Goal: Information Seeking & Learning: Learn about a topic

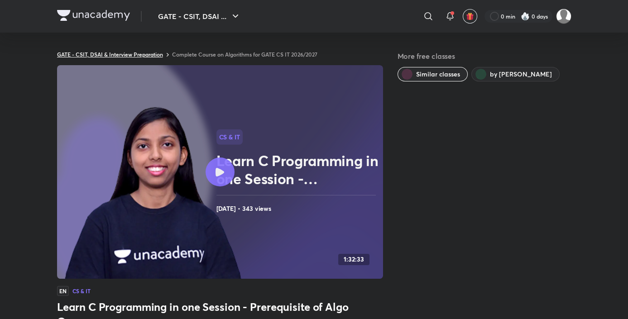
click at [109, 57] on link "GATE - CSIT, DSAI & Interview Preparation" at bounding box center [110, 54] width 106 height 7
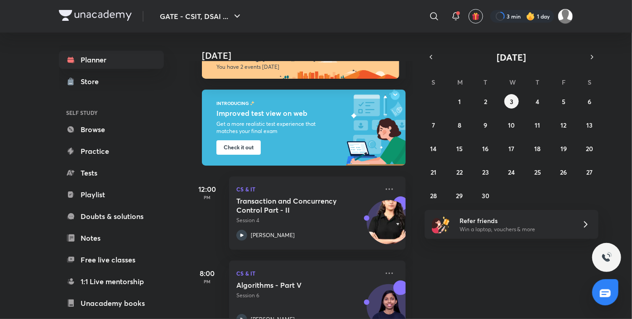
scroll to position [53, 0]
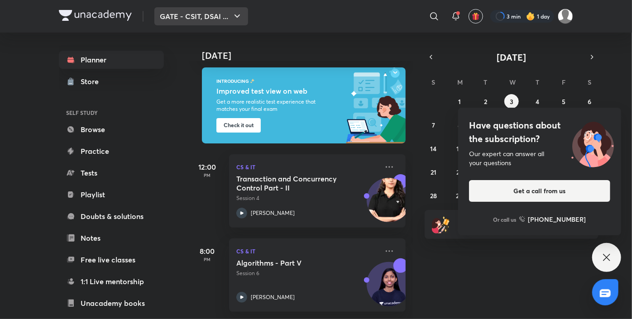
click at [238, 14] on icon "button" at bounding box center [237, 16] width 11 height 11
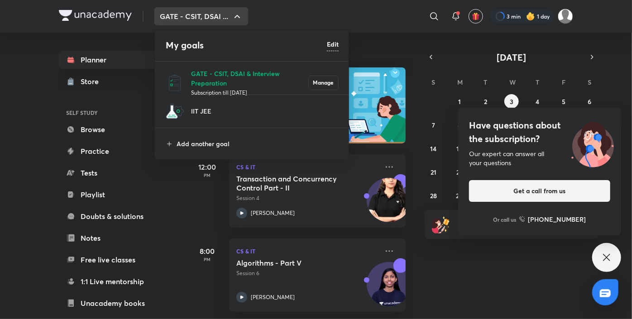
click at [335, 43] on h6 "Edit" at bounding box center [333, 44] width 12 height 10
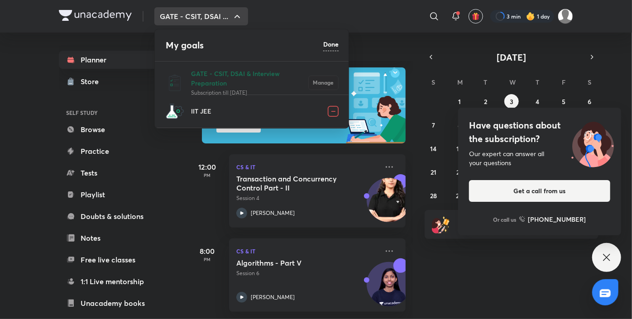
click at [332, 114] on img at bounding box center [333, 111] width 11 height 11
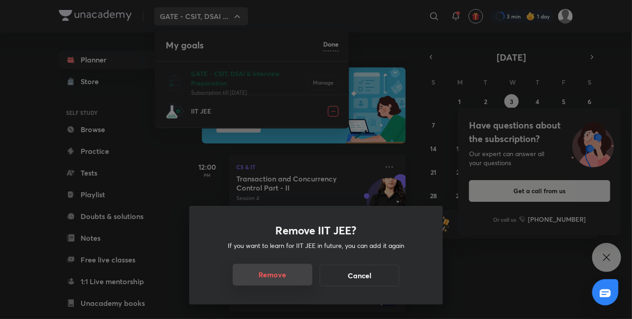
click at [274, 272] on button "Remove" at bounding box center [273, 275] width 80 height 22
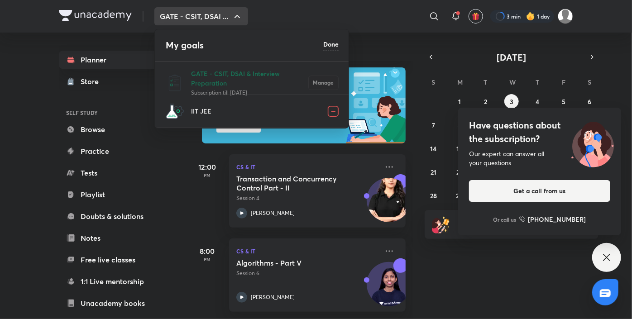
click at [334, 46] on h6 "Done" at bounding box center [330, 44] width 15 height 10
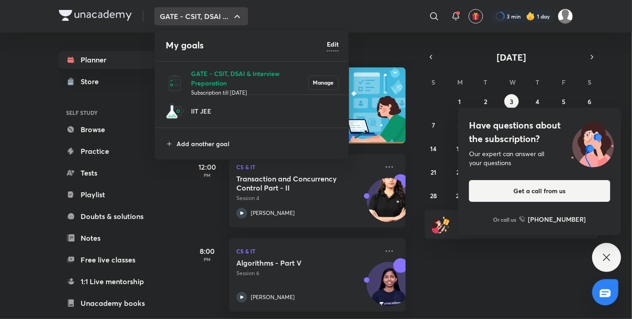
click at [335, 46] on h6 "Edit" at bounding box center [333, 44] width 12 height 10
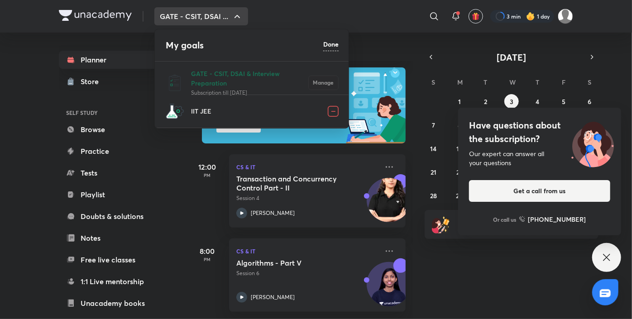
click at [330, 115] on img at bounding box center [333, 111] width 11 height 11
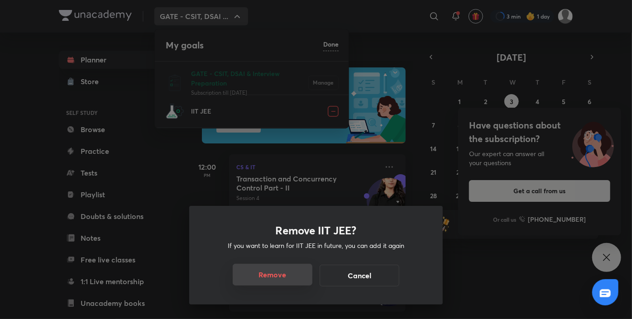
click at [270, 276] on button "Remove" at bounding box center [273, 275] width 80 height 22
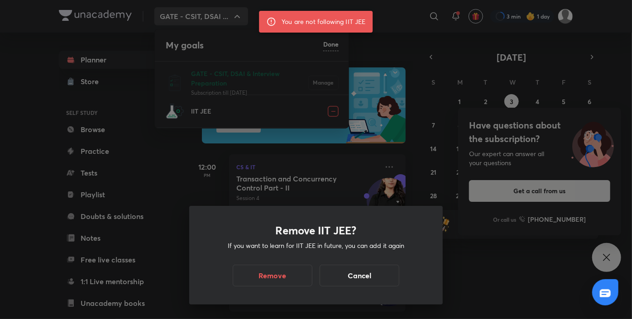
click at [147, 169] on div "Remove IIT JEE? If you want to learn for IIT JEE in future, you can add it agai…" at bounding box center [316, 159] width 632 height 319
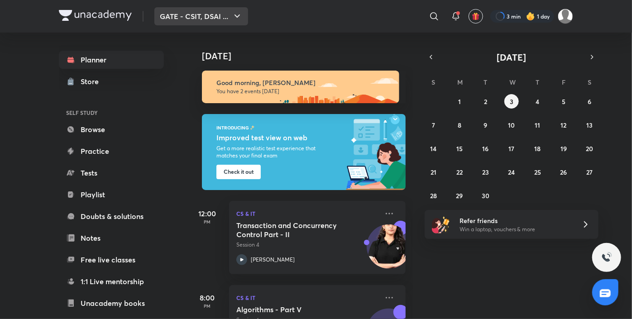
click at [214, 17] on button "GATE - CSIT, DSAI ..." at bounding box center [201, 16] width 94 height 18
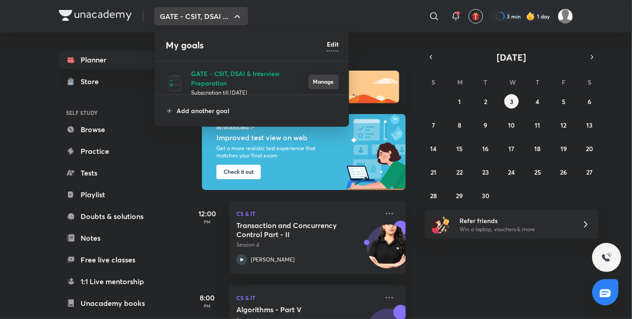
click at [319, 81] on button "Manage" at bounding box center [323, 82] width 30 height 14
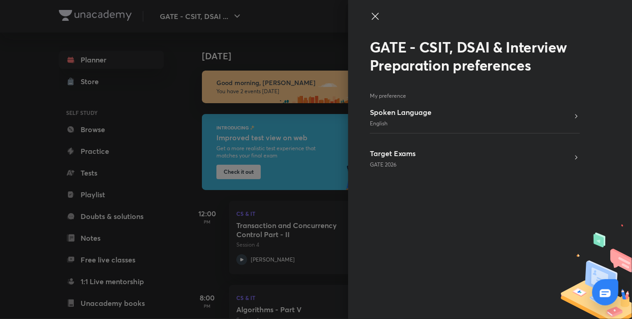
click at [375, 14] on icon at bounding box center [375, 16] width 11 height 11
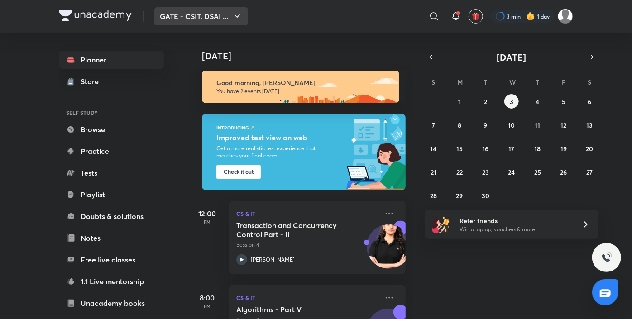
click at [203, 16] on button "GATE - CSIT, DSAI ..." at bounding box center [201, 16] width 94 height 18
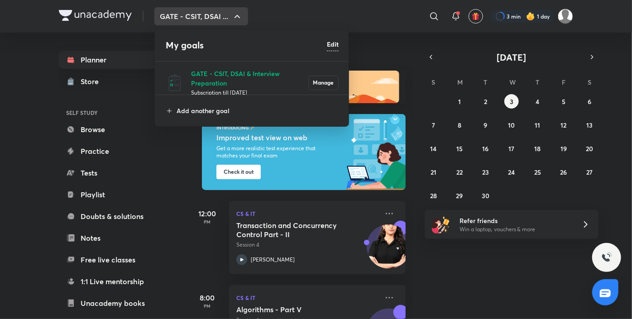
click at [370, 61] on div at bounding box center [316, 159] width 632 height 319
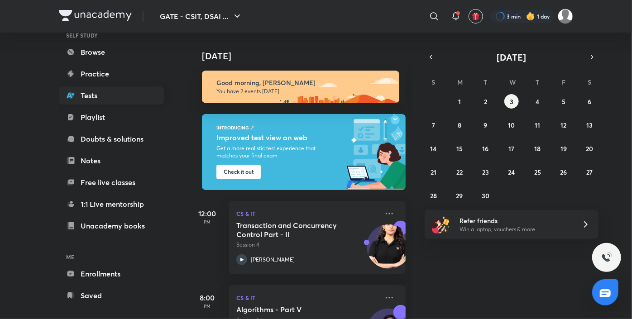
click at [99, 97] on link "Tests" at bounding box center [111, 96] width 105 height 18
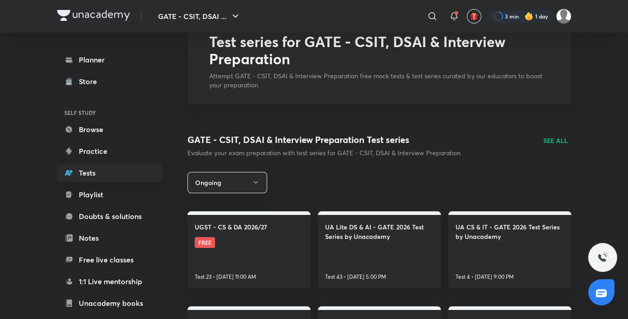
scroll to position [58, 0]
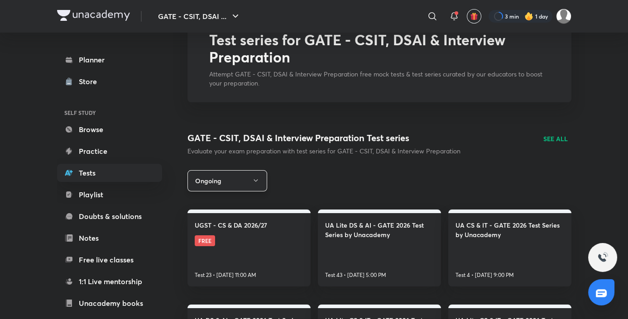
click at [225, 173] on button "Ongoing" at bounding box center [227, 180] width 80 height 21
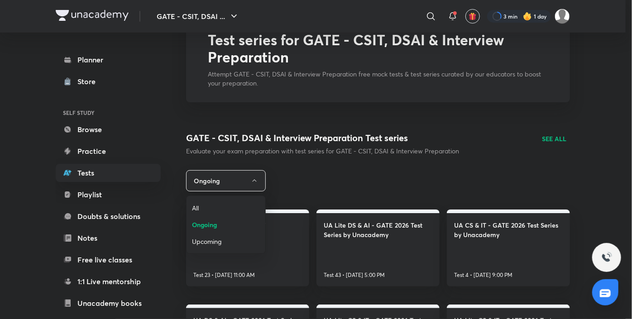
click at [331, 170] on div at bounding box center [316, 159] width 632 height 319
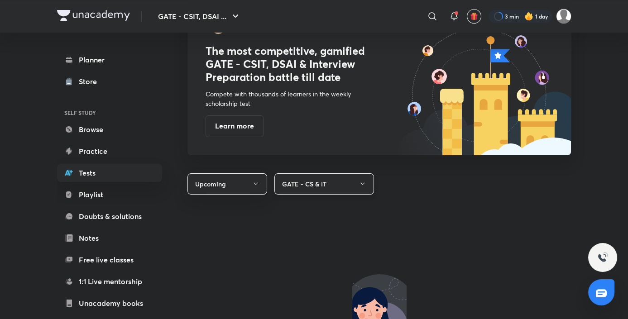
scroll to position [510, 0]
click at [305, 190] on button "GATE - CS & IT" at bounding box center [324, 183] width 100 height 21
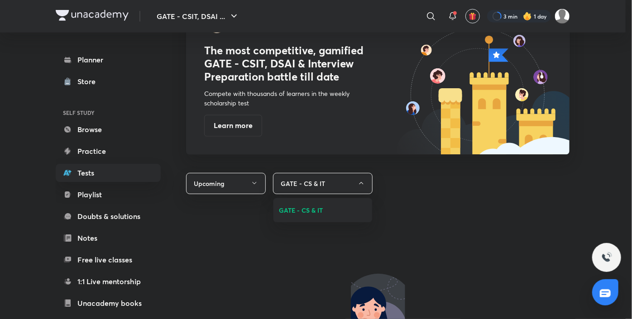
click at [304, 208] on span "GATE - CS & IT" at bounding box center [323, 211] width 88 height 10
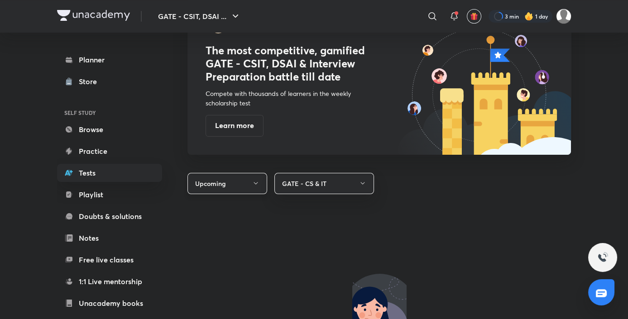
click at [224, 180] on button "Upcoming" at bounding box center [227, 183] width 80 height 21
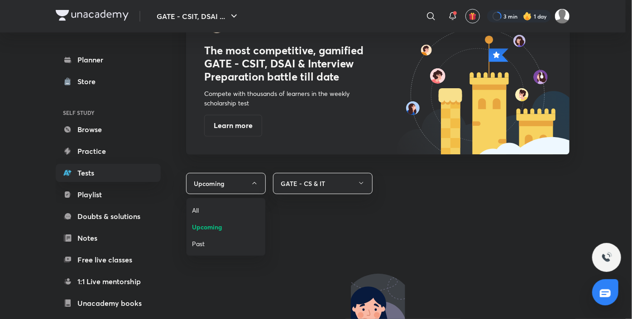
click at [307, 220] on div at bounding box center [316, 159] width 632 height 319
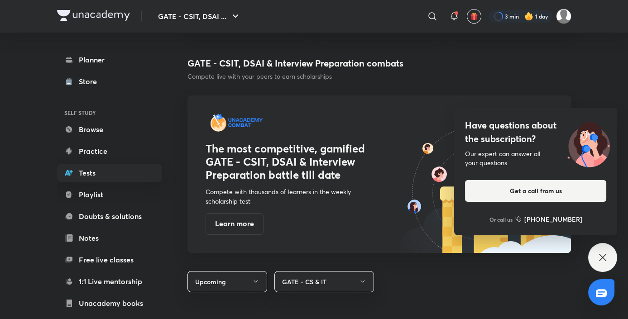
scroll to position [411, 0]
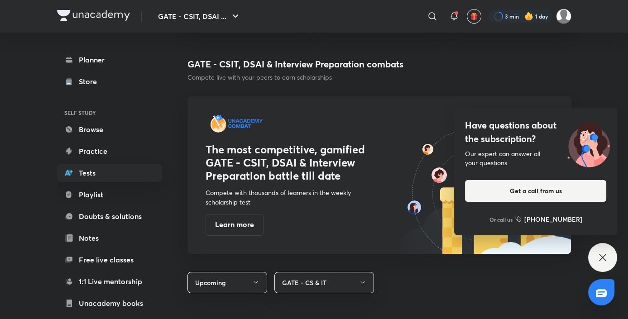
click at [601, 260] on icon at bounding box center [602, 257] width 7 height 7
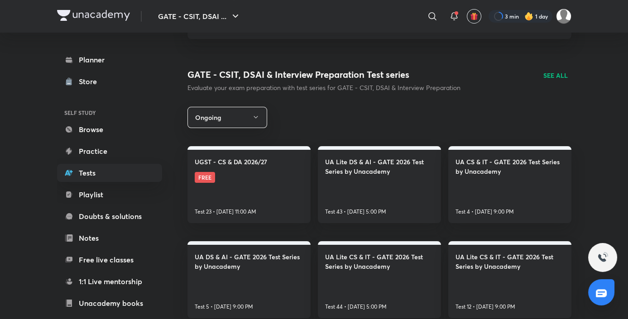
scroll to position [117, 0]
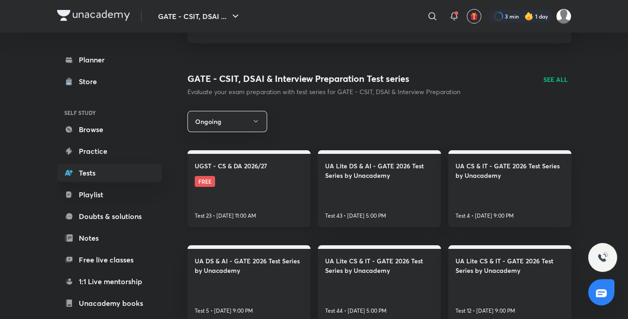
click at [254, 192] on link "UGST - CS & DA 2026/27 FREE Test 23 • Sep 14, 11:00 AM" at bounding box center [248, 188] width 123 height 77
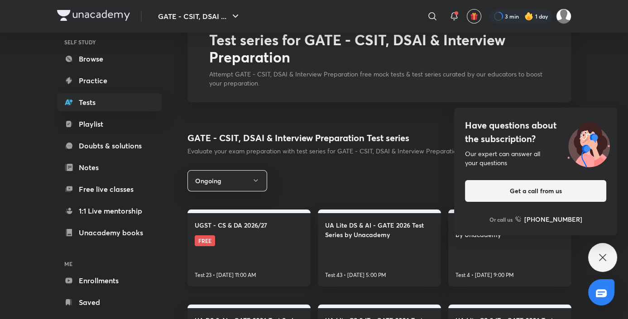
scroll to position [57, 0]
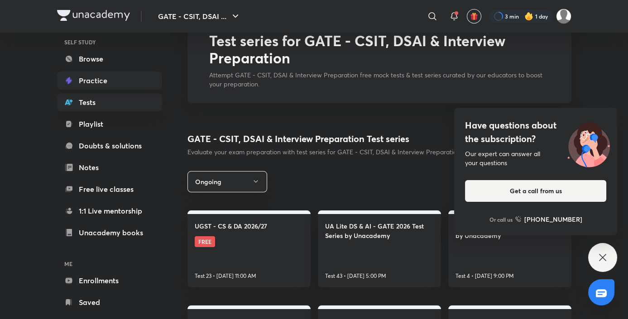
click at [95, 88] on link "Practice" at bounding box center [109, 81] width 105 height 18
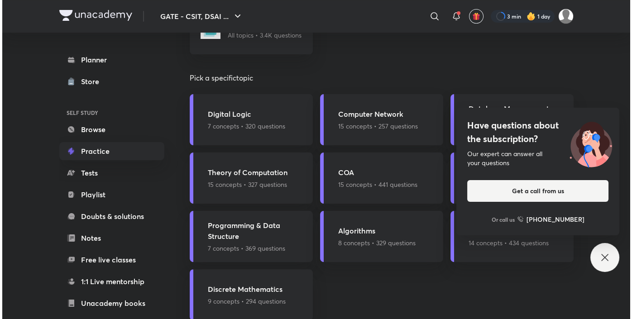
scroll to position [644, 0]
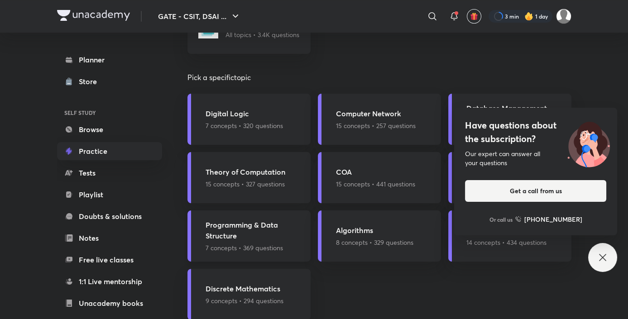
click at [263, 245] on p "7 concepts • 369 questions" at bounding box center [256, 248] width 100 height 10
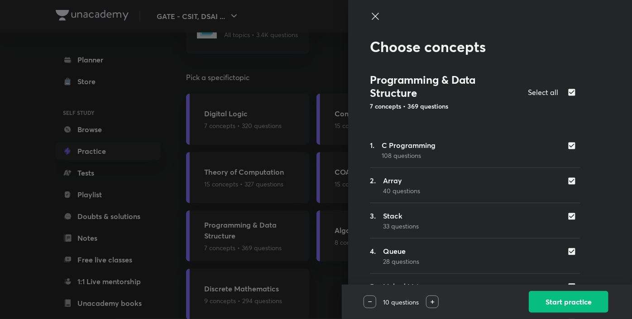
click at [567, 180] on input "checkbox" at bounding box center [573, 181] width 13 height 9
checkbox input "false"
click at [567, 216] on input "checkbox" at bounding box center [573, 216] width 13 height 9
checkbox input "false"
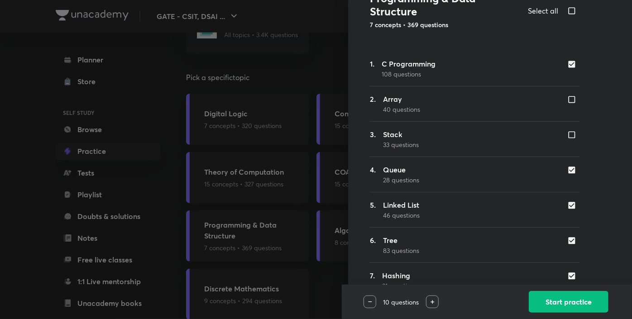
scroll to position [82, 0]
click at [567, 169] on input "checkbox" at bounding box center [573, 169] width 13 height 9
checkbox input "false"
click at [567, 203] on input "checkbox" at bounding box center [573, 205] width 13 height 9
checkbox input "false"
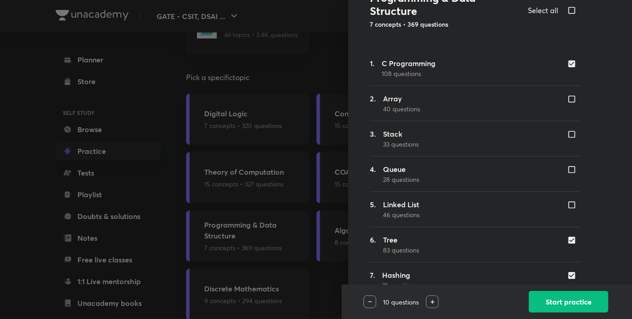
click at [567, 240] on input "checkbox" at bounding box center [573, 240] width 13 height 9
checkbox input "false"
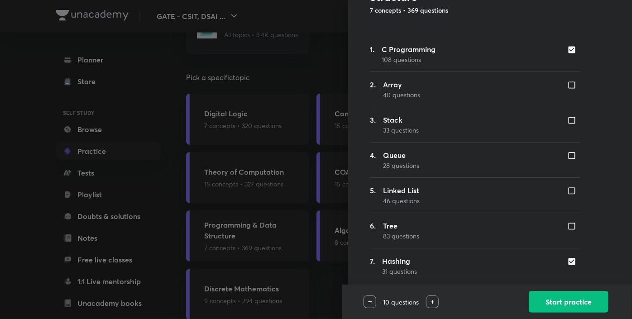
click at [567, 261] on input "checkbox" at bounding box center [573, 261] width 13 height 9
checkbox input "false"
click at [371, 306] on div at bounding box center [370, 302] width 13 height 13
click at [432, 303] on img at bounding box center [433, 302] width 4 height 4
click at [562, 302] on button "Start practice" at bounding box center [569, 301] width 80 height 22
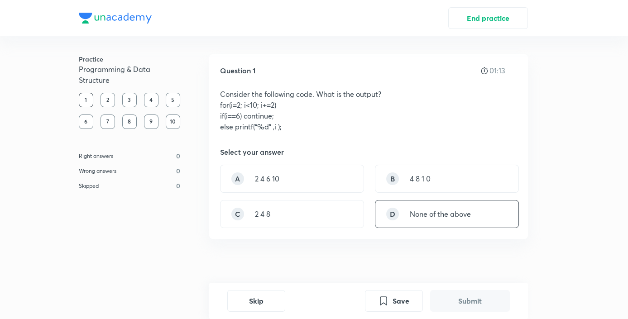
click at [442, 222] on div "D None of the above" at bounding box center [447, 214] width 144 height 28
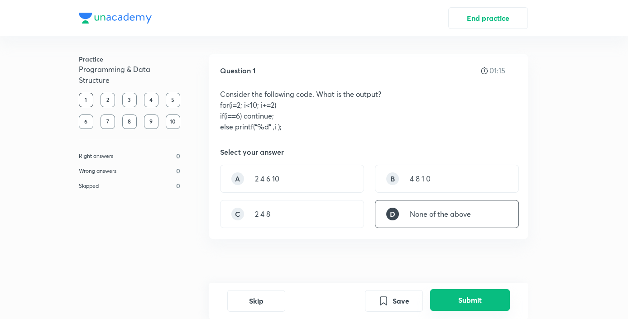
click at [479, 305] on button "Submit" at bounding box center [470, 300] width 80 height 22
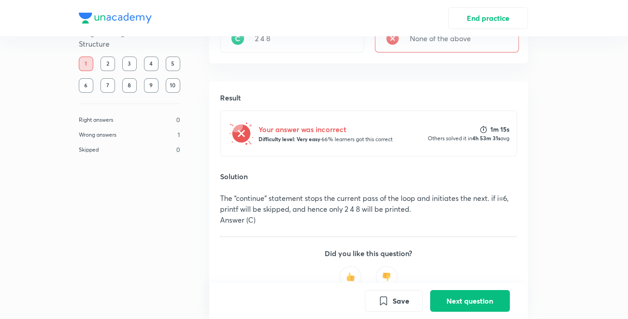
scroll to position [235, 0]
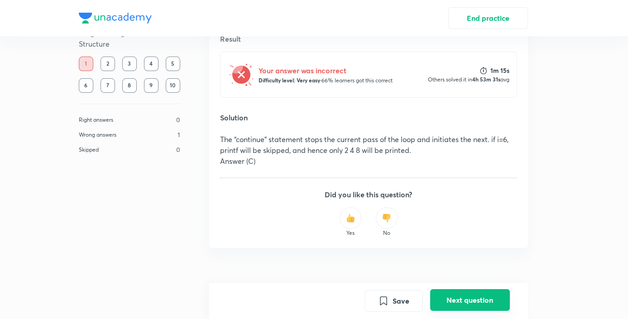
click at [475, 301] on button "Next question" at bounding box center [470, 300] width 80 height 22
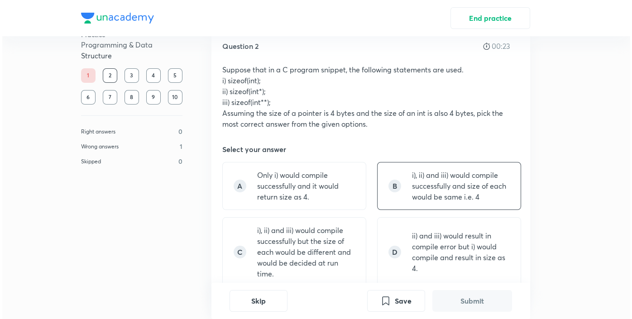
scroll to position [25, 0]
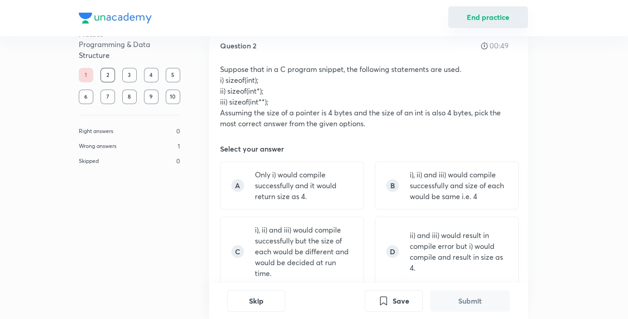
click at [482, 24] on button "End practice" at bounding box center [488, 17] width 80 height 22
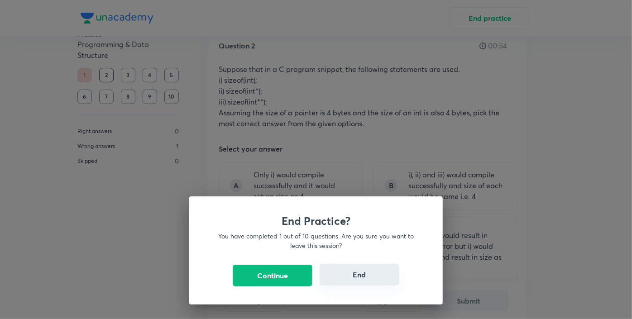
click at [352, 274] on button "End" at bounding box center [360, 275] width 80 height 22
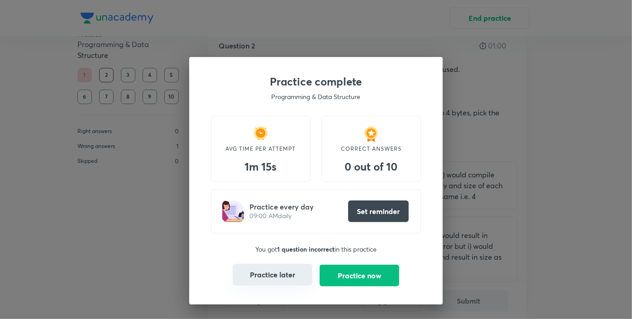
click at [283, 278] on button "Practice later" at bounding box center [273, 275] width 80 height 22
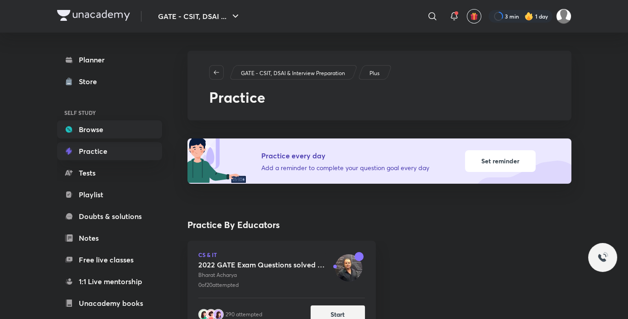
click at [109, 131] on link "Browse" at bounding box center [109, 129] width 105 height 18
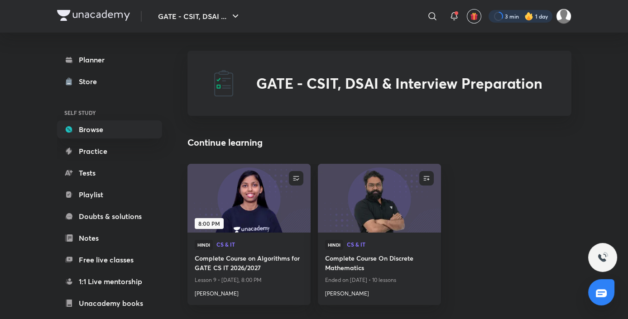
click at [508, 15] on div at bounding box center [521, 16] width 64 height 13
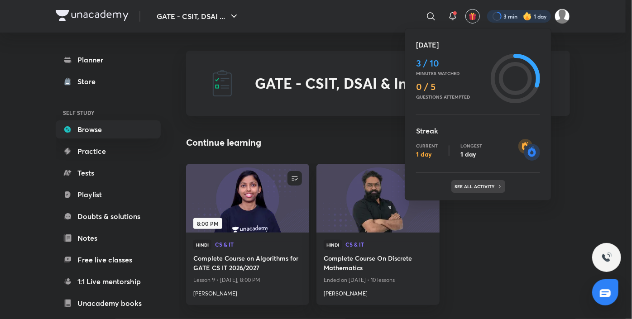
click at [481, 186] on p "See all activity" at bounding box center [476, 186] width 42 height 5
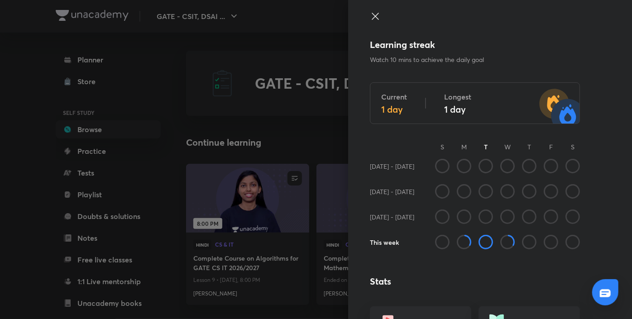
click at [457, 245] on icon at bounding box center [464, 242] width 14 height 14
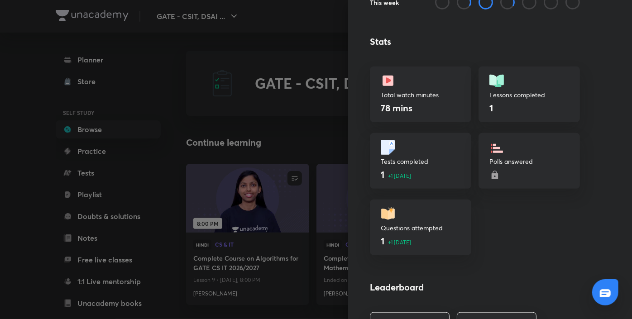
scroll to position [240, 0]
click at [412, 221] on div "Questions attempted 1 +1 today" at bounding box center [420, 228] width 101 height 56
click at [406, 177] on div "1 +1 today" at bounding box center [421, 175] width 80 height 14
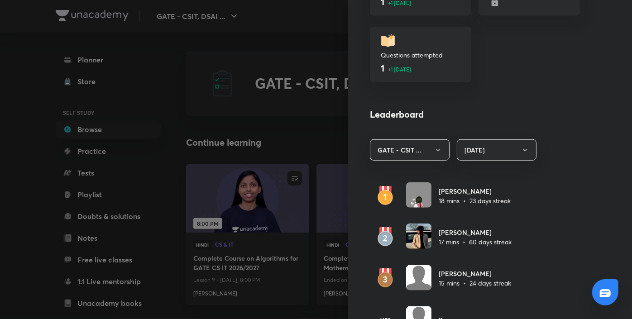
scroll to position [413, 0]
click at [411, 192] on img at bounding box center [418, 194] width 25 height 25
click at [420, 150] on button "GATE - CSIT ..." at bounding box center [410, 149] width 80 height 21
click at [413, 189] on span "GATE - CSIT, DSAI & Interview Preparation" at bounding box center [404, 181] width 68 height 19
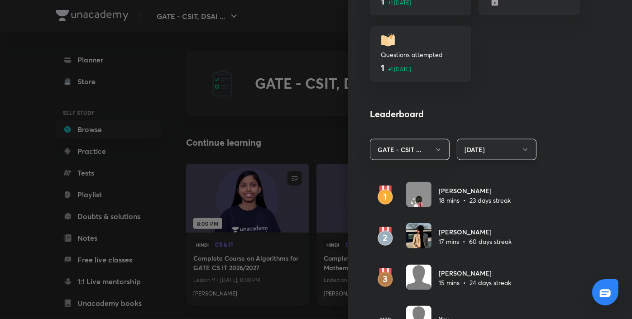
click at [475, 149] on button "[DATE]" at bounding box center [497, 149] width 80 height 21
click at [483, 193] on span "Last 7 days" at bounding box center [491, 193] width 68 height 10
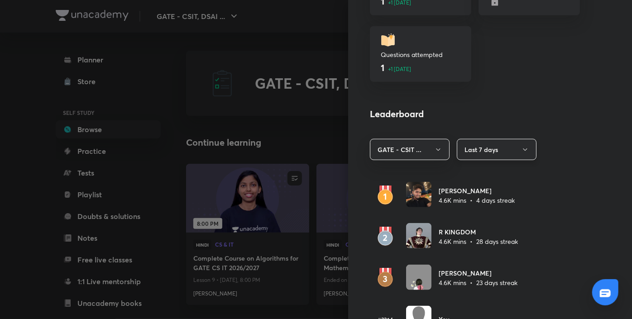
click at [486, 154] on button "Last 7 days" at bounding box center [497, 149] width 80 height 21
click at [476, 206] on span "Last 30 days" at bounding box center [491, 210] width 68 height 10
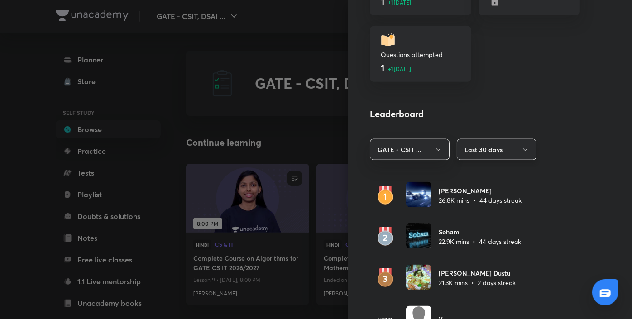
click at [491, 147] on button "Last 30 days" at bounding box center [497, 149] width 80 height 21
click at [481, 172] on span "[DATE]" at bounding box center [491, 177] width 68 height 10
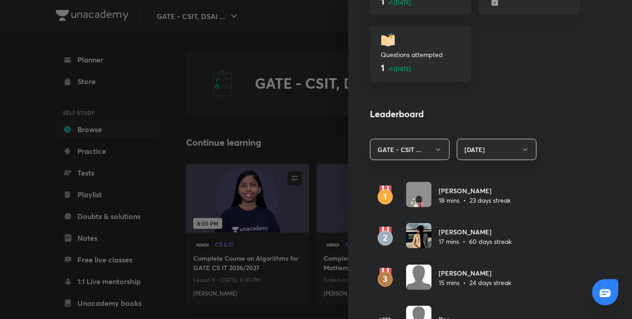
click at [572, 168] on div "Learning streak Watch 10 mins to achieve the daily goal Current 1 day Longest 1…" at bounding box center [490, 159] width 284 height 319
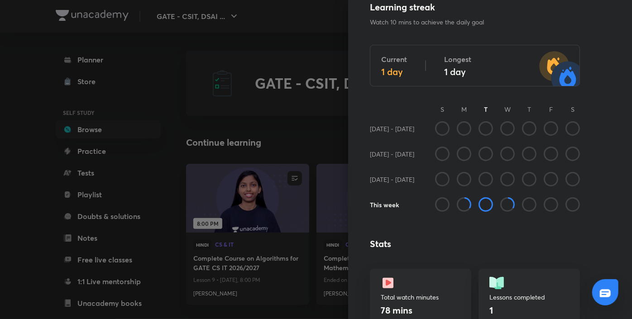
scroll to position [36, 0]
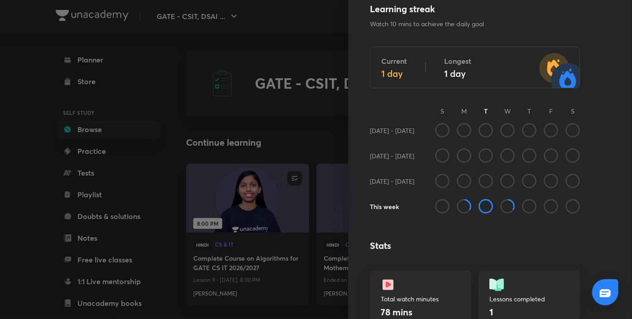
click at [480, 204] on icon at bounding box center [486, 206] width 14 height 14
click at [481, 202] on icon at bounding box center [486, 206] width 14 height 14
click at [506, 204] on icon at bounding box center [507, 206] width 14 height 14
click at [457, 207] on icon at bounding box center [464, 206] width 14 height 14
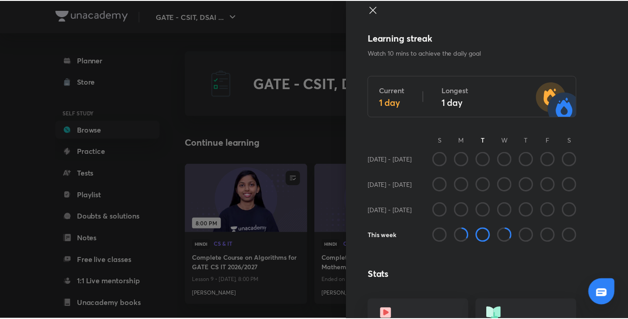
scroll to position [0, 0]
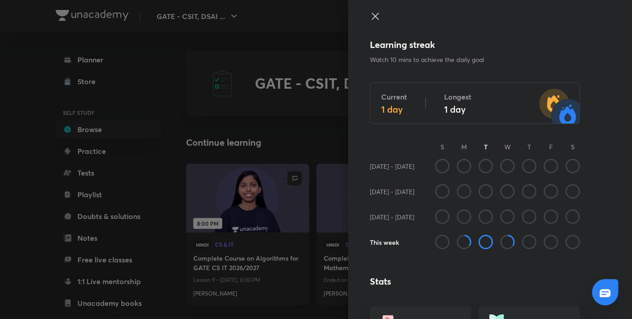
click at [370, 13] on icon at bounding box center [375, 16] width 11 height 11
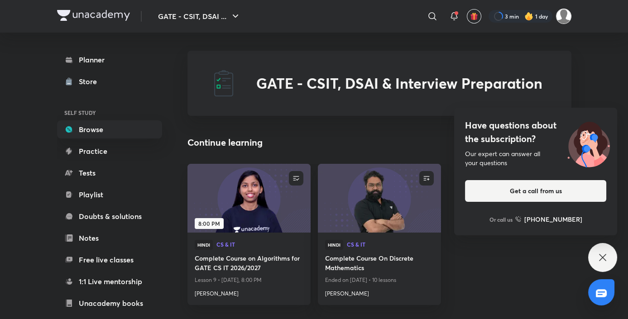
click at [562, 20] on img at bounding box center [563, 16] width 15 height 15
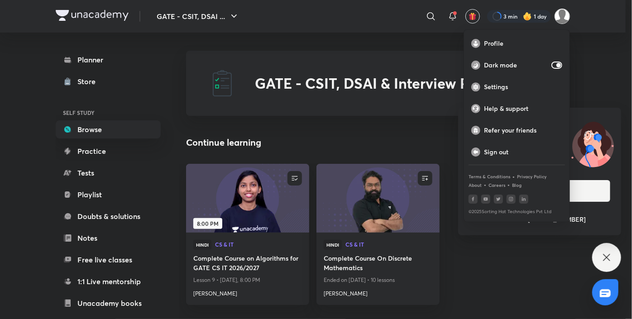
click at [470, 17] on div at bounding box center [316, 159] width 632 height 319
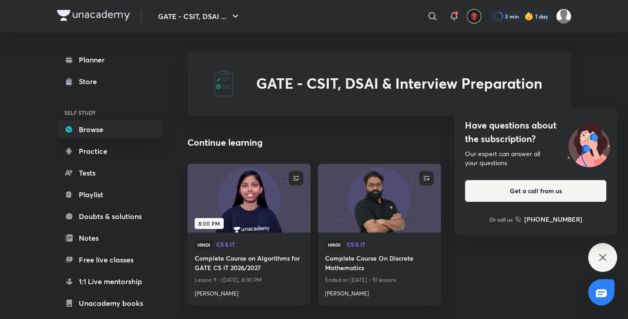
click at [470, 17] on img "button" at bounding box center [474, 16] width 8 height 8
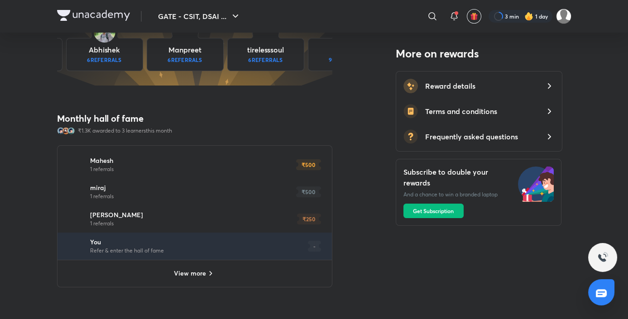
scroll to position [560, 0]
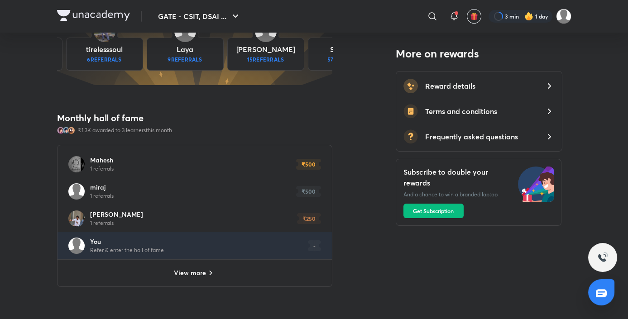
click at [190, 279] on div "View more" at bounding box center [195, 273] width 274 height 27
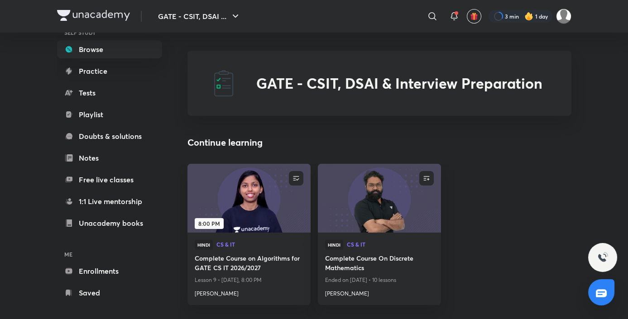
scroll to position [82, 0]
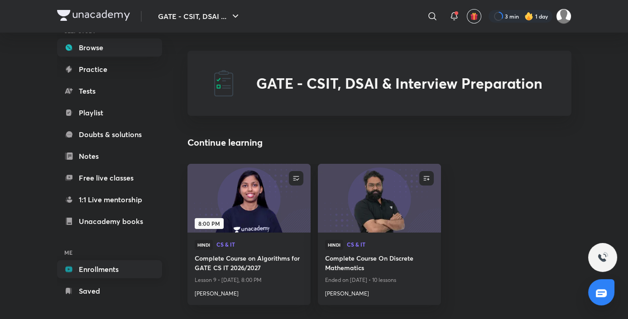
click at [111, 272] on link "Enrollments" at bounding box center [109, 269] width 105 height 18
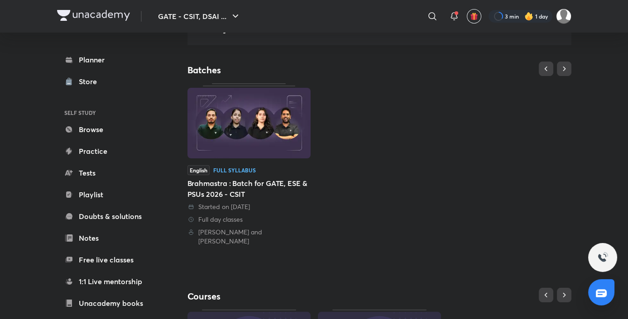
scroll to position [62, 0]
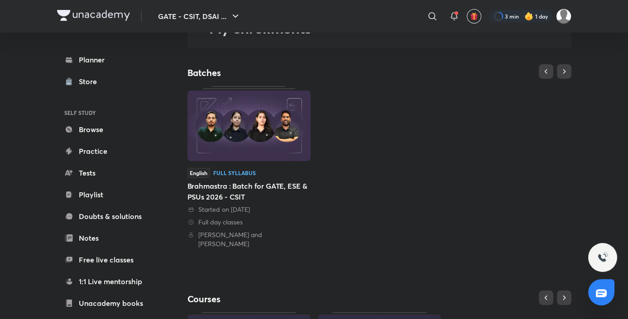
click at [253, 125] on img at bounding box center [248, 126] width 123 height 71
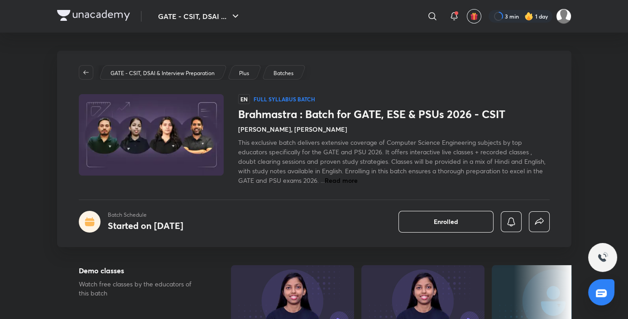
click at [352, 180] on span "Read more" at bounding box center [341, 180] width 33 height 9
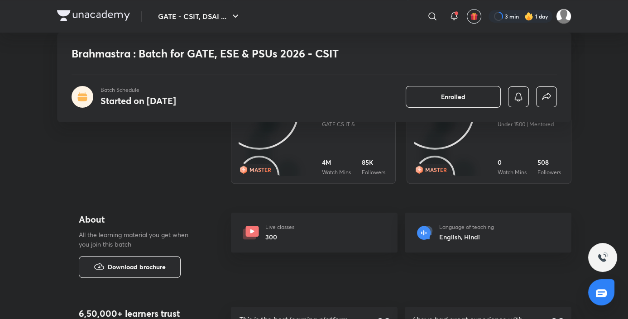
scroll to position [1014, 0]
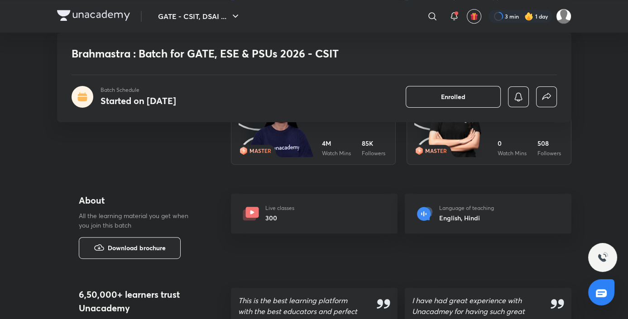
click at [111, 18] on img at bounding box center [93, 15] width 73 height 11
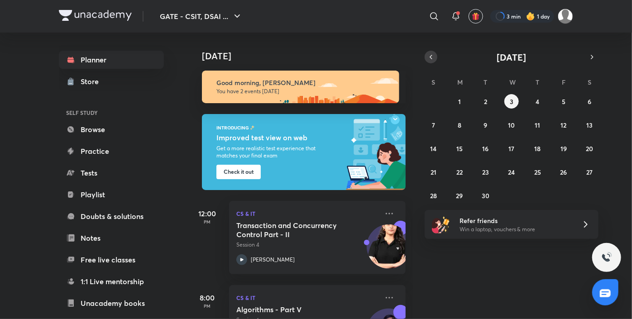
click at [431, 57] on icon "button" at bounding box center [431, 57] width 7 height 8
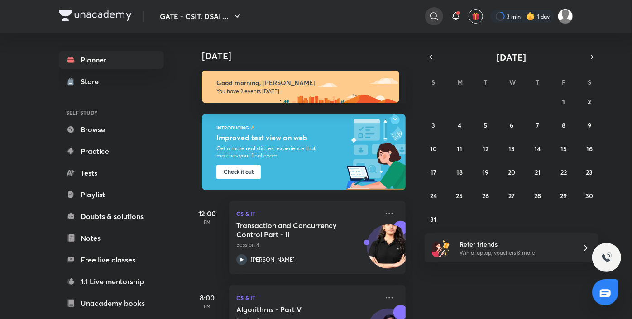
click at [433, 18] on icon at bounding box center [434, 16] width 11 height 11
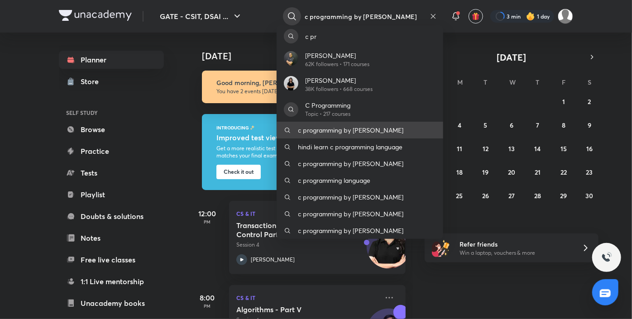
type input "c programming by [PERSON_NAME]"
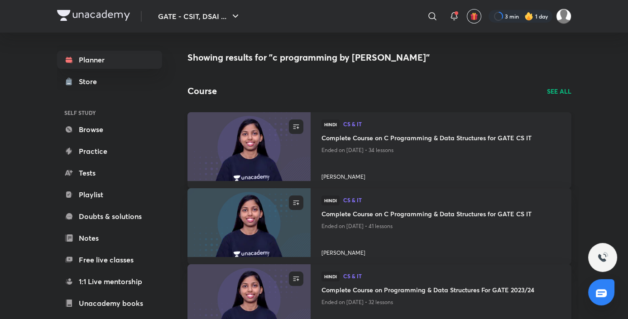
click at [354, 139] on h4 "Complete Course on C Programming & Data Structures for GATE CS IT" at bounding box center [441, 138] width 239 height 11
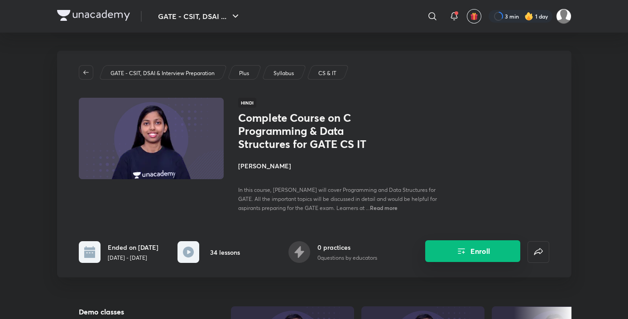
click at [462, 256] on icon "Enroll" at bounding box center [461, 251] width 11 height 11
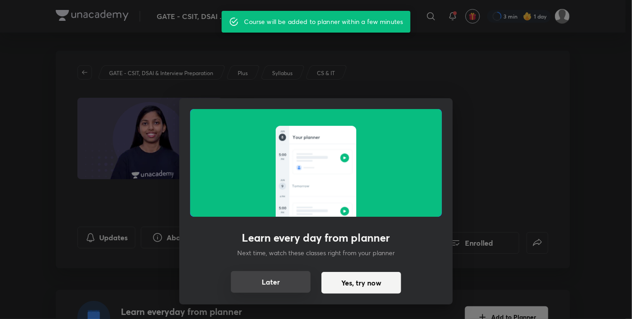
click at [290, 285] on button "Later" at bounding box center [271, 282] width 80 height 22
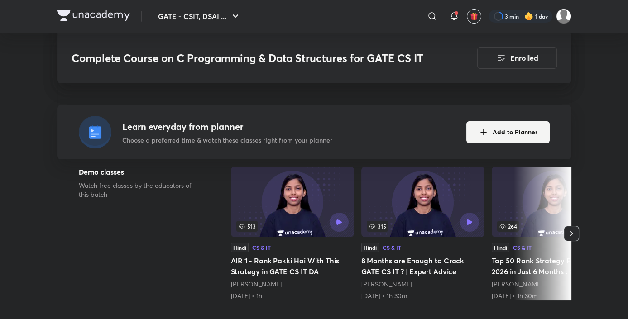
scroll to position [186, 0]
click at [572, 236] on icon "button" at bounding box center [571, 233] width 9 height 9
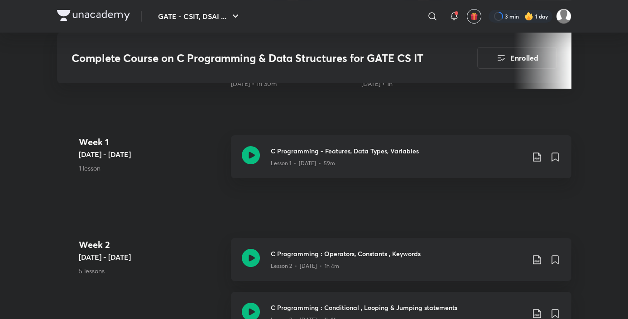
scroll to position [398, 0]
click at [251, 155] on icon at bounding box center [251, 155] width 18 height 18
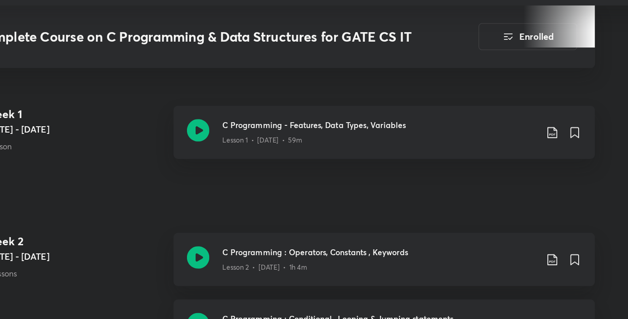
scroll to position [419, 0]
